Goal: Transaction & Acquisition: Register for event/course

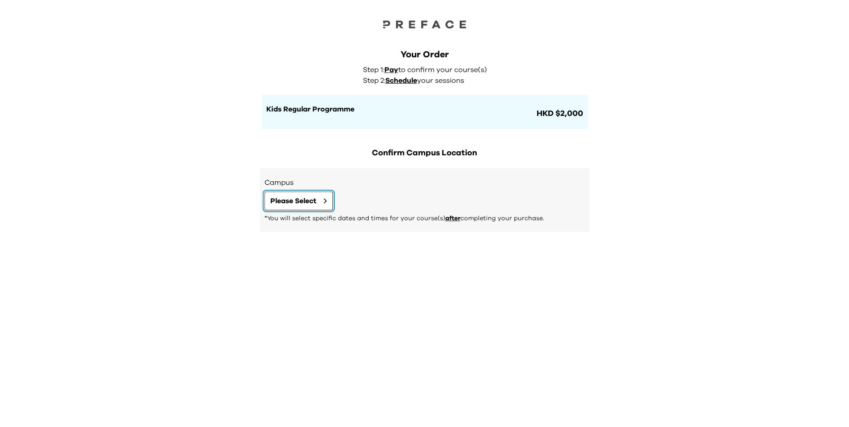
click at [303, 202] on span "Please Select" at bounding box center [293, 200] width 46 height 11
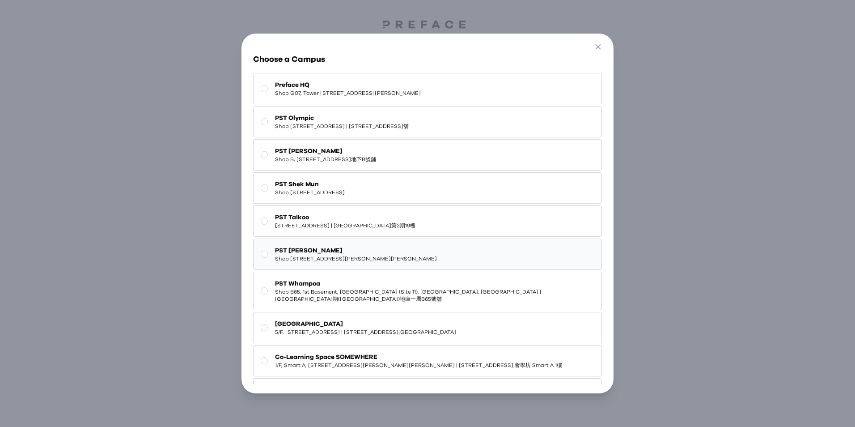
click at [342, 246] on span "PST [PERSON_NAME]" at bounding box center [356, 250] width 162 height 9
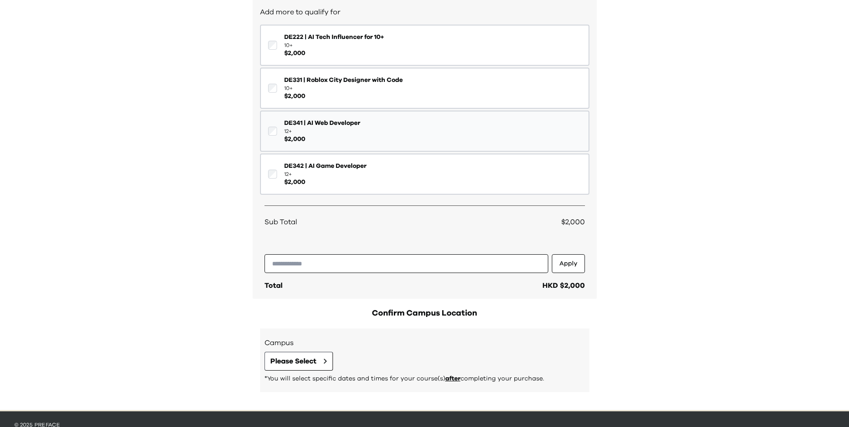
scroll to position [161, 0]
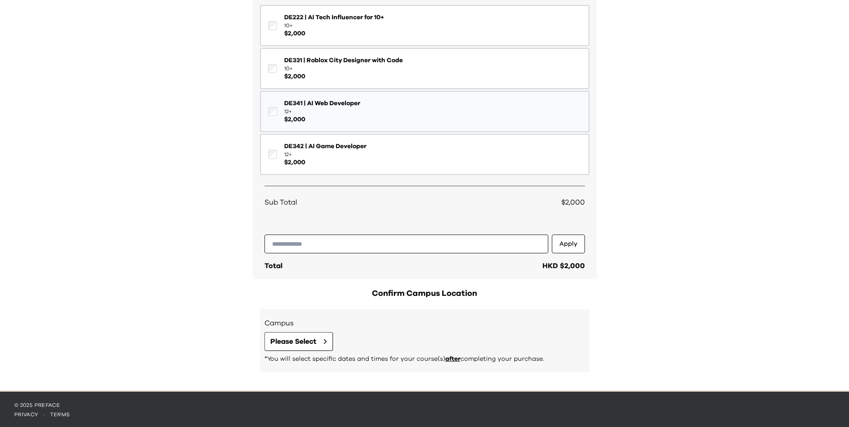
click at [337, 105] on span "DE341 | AI Web Developer" at bounding box center [322, 103] width 76 height 9
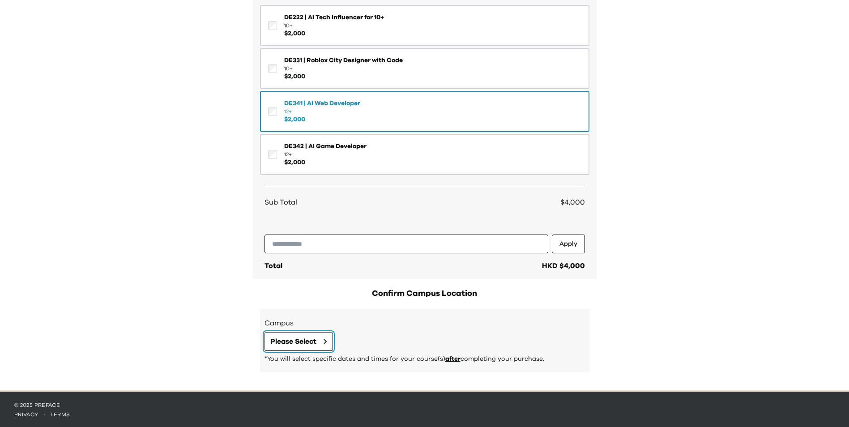
click at [314, 337] on span "Please Select" at bounding box center [293, 341] width 46 height 11
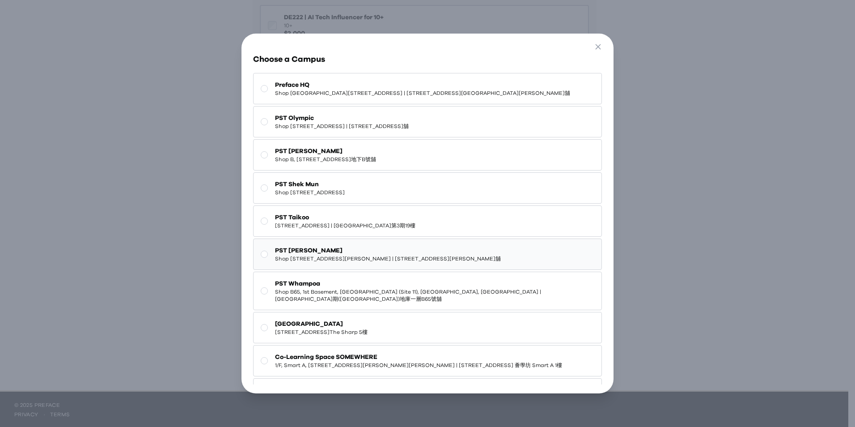
click at [352, 254] on span "PST [PERSON_NAME]" at bounding box center [388, 250] width 226 height 9
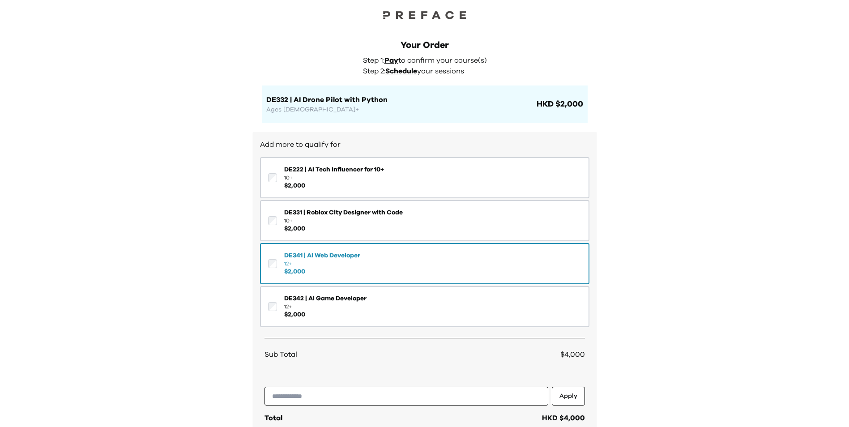
scroll to position [0, 0]
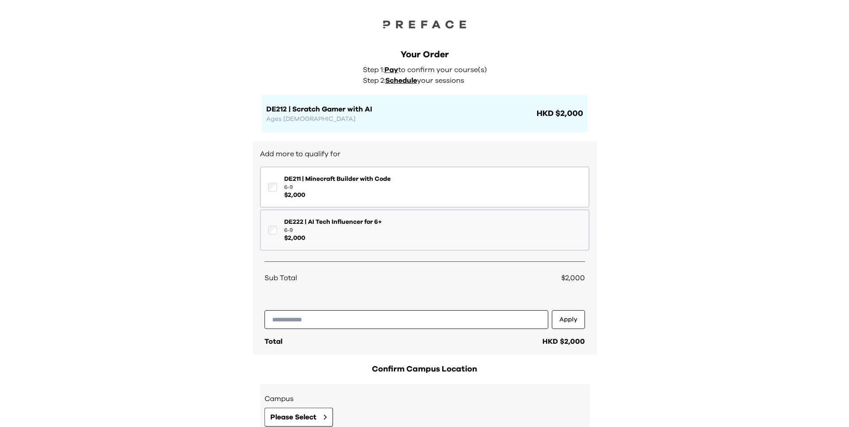
click at [380, 234] on span "$ 2,000" at bounding box center [333, 238] width 98 height 9
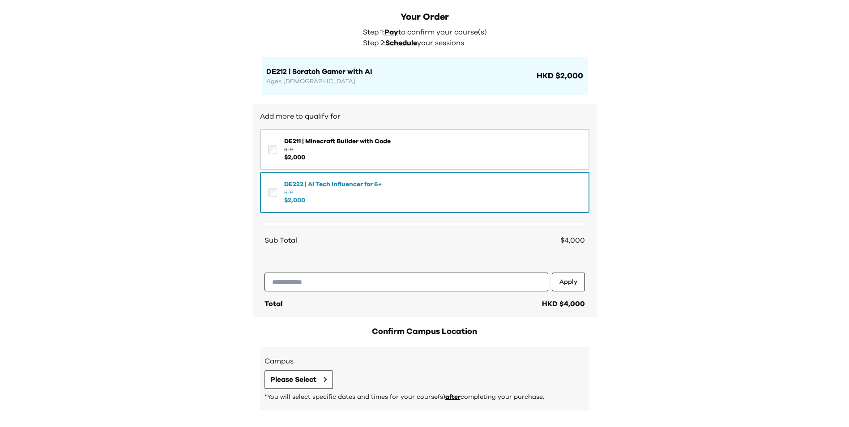
scroll to position [76, 0]
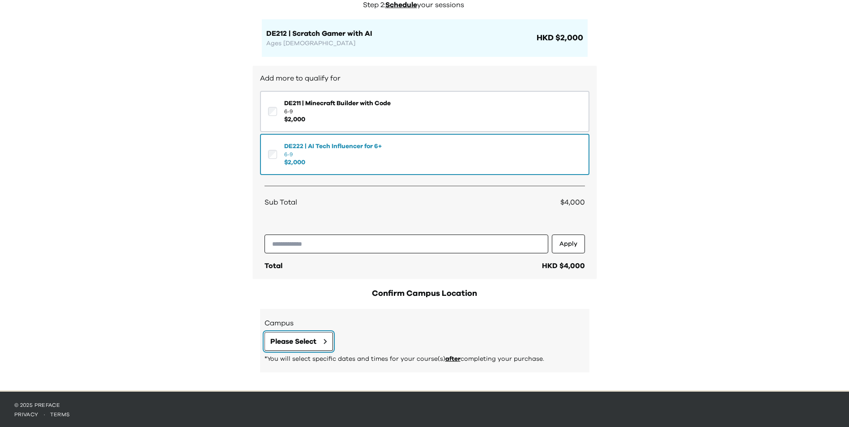
click at [312, 336] on span "Please Select" at bounding box center [293, 341] width 46 height 11
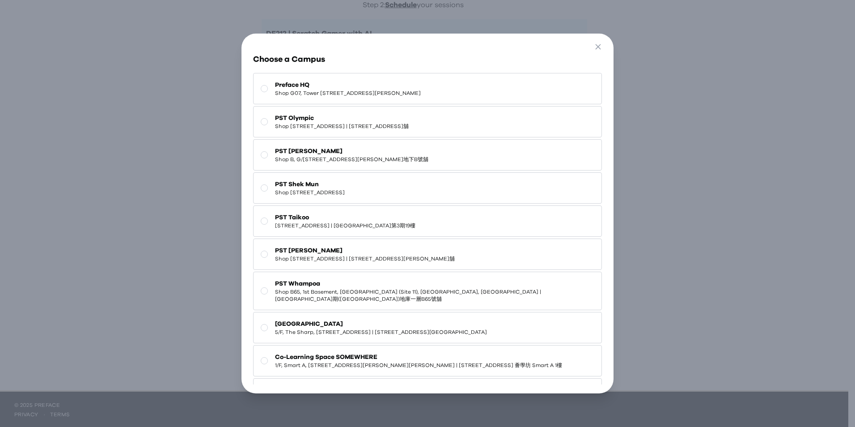
drag, startPoint x: 341, startPoint y: 252, endPoint x: 349, endPoint y: 255, distance: 8.6
click at [341, 255] on div "PST Tseung Kwan O Shop [STREET_ADDRESS] | [STREET_ADDRESS][PERSON_NAME]舖" at bounding box center [365, 254] width 180 height 16
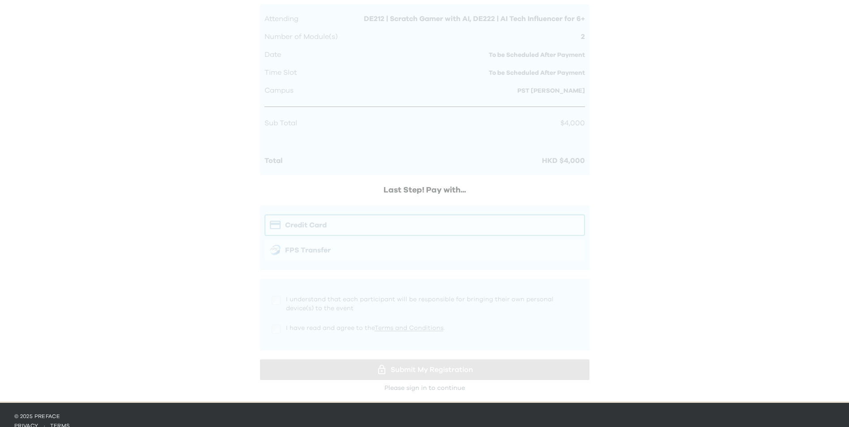
scroll to position [733, 0]
